Goal: Complete application form

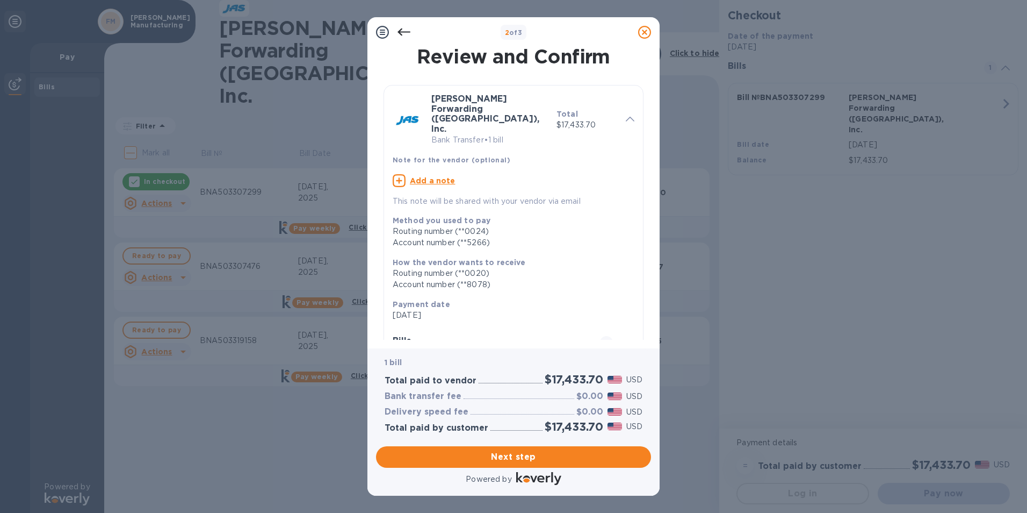
click at [525, 426] on div at bounding box center [517, 428] width 52 height 5
click at [525, 460] on span "Next step" at bounding box center [514, 456] width 258 height 13
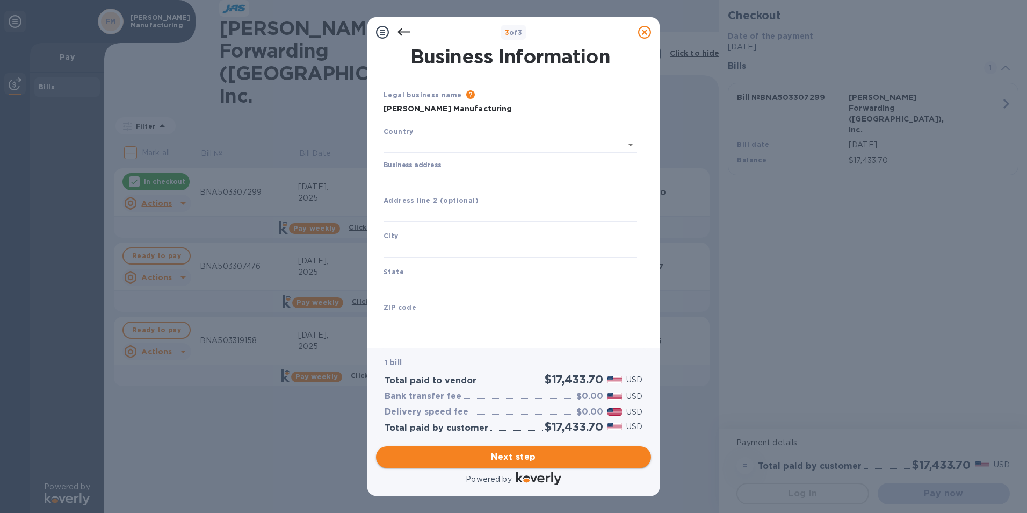
type input "[GEOGRAPHIC_DATA]"
click at [438, 179] on input "Business address" at bounding box center [511, 176] width 254 height 16
type input "[STREET_ADDRESS]"
type input "[GEOGRAPHIC_DATA]"
type input "MO"
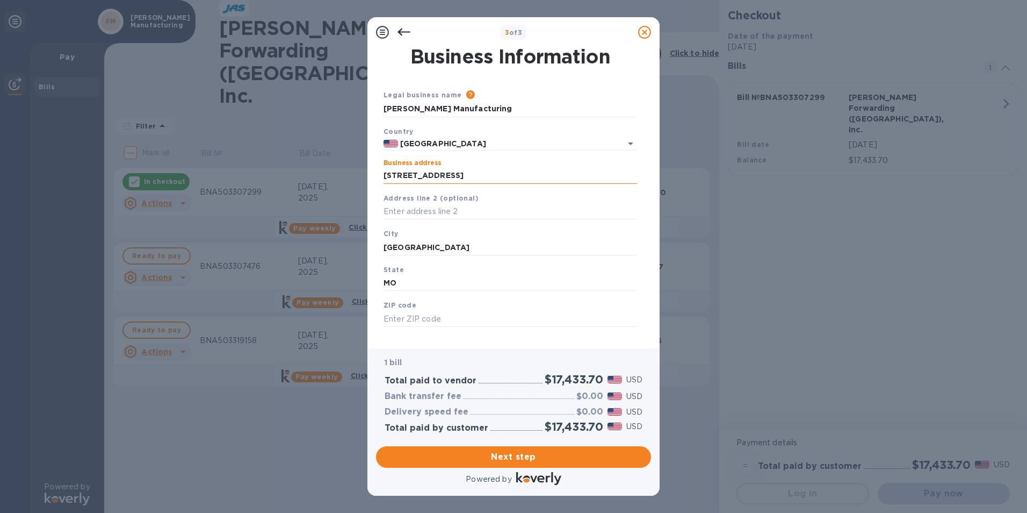
type input "65807"
drag, startPoint x: 436, startPoint y: 250, endPoint x: 317, endPoint y: 250, distance: 119.3
click at [317, 250] on div "3 of 3 Business Information Legal business name Please provide the legal name t…" at bounding box center [513, 256] width 1027 height 513
type input "[GEOGRAPHIC_DATA]"
type input "MO"
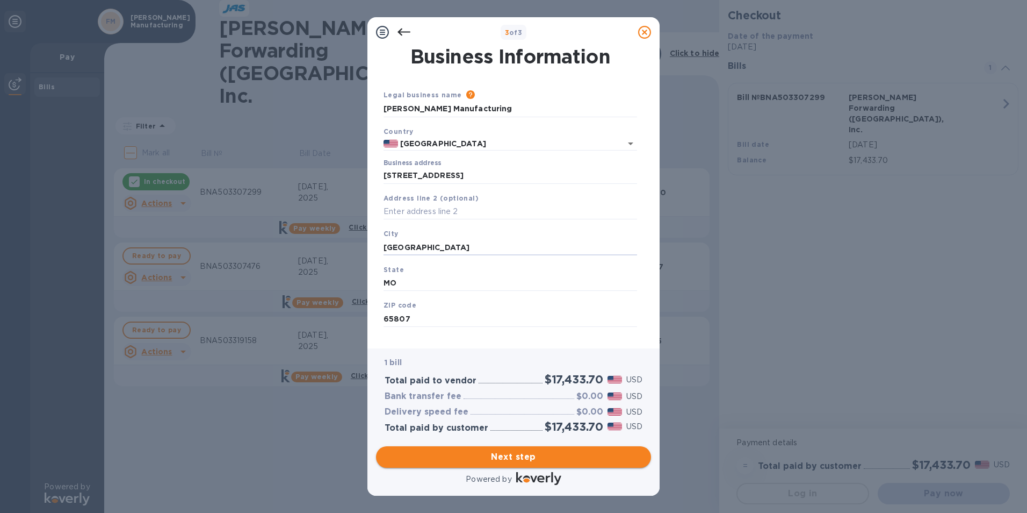
click at [516, 452] on span "Next step" at bounding box center [514, 456] width 258 height 13
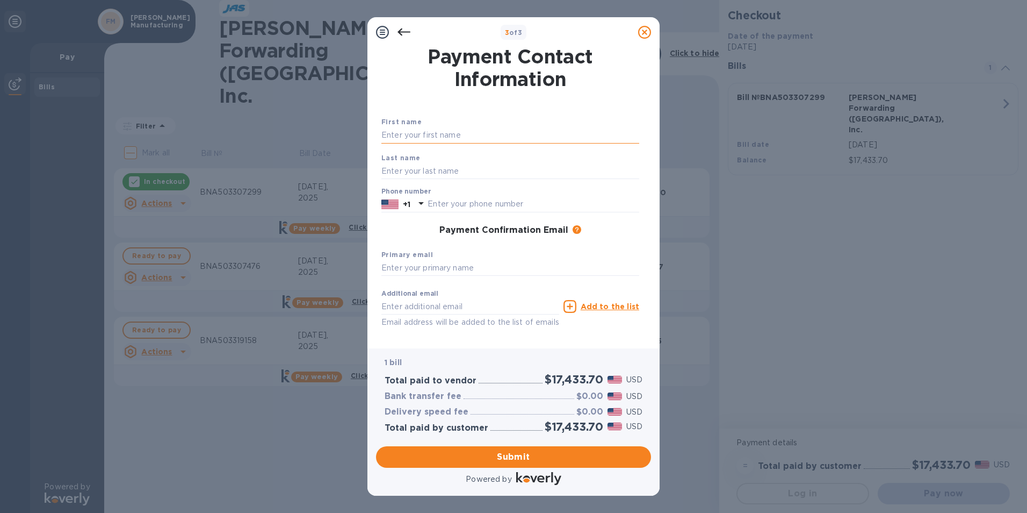
click at [456, 141] on input "text" at bounding box center [510, 135] width 258 height 16
type input "[PERSON_NAME]"
type input "6103676916"
type input "[EMAIL_ADDRESS][DOMAIN_NAME]"
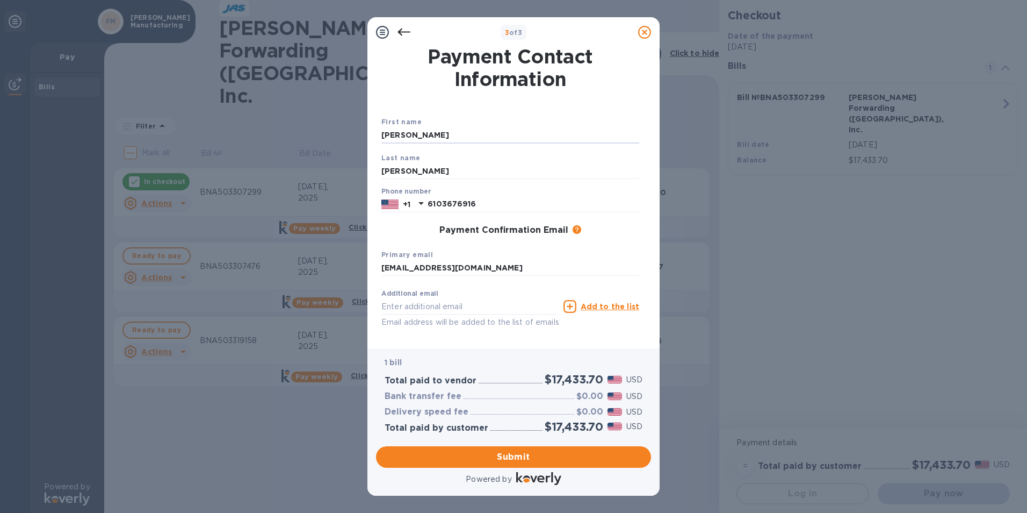
drag, startPoint x: 455, startPoint y: 139, endPoint x: 192, endPoint y: 137, distance: 262.7
click at [192, 137] on div "3 of 3 Payment Contact Information First name [PERSON_NAME] Last name [PERSON_N…" at bounding box center [513, 256] width 1027 height 513
type input "[PERSON_NAME]"
click at [504, 446] on button "Submit" at bounding box center [513, 456] width 275 height 21
